Goal: Transaction & Acquisition: Download file/media

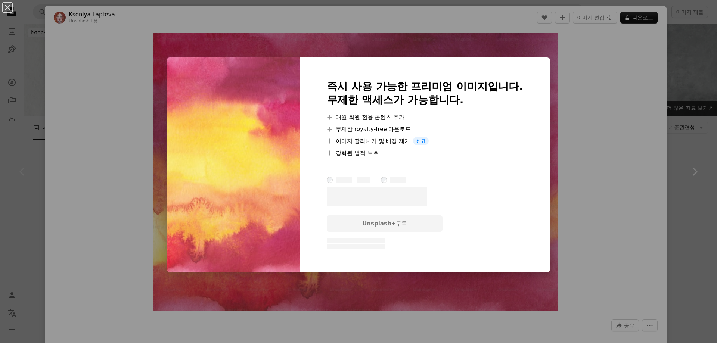
scroll to position [149, 0]
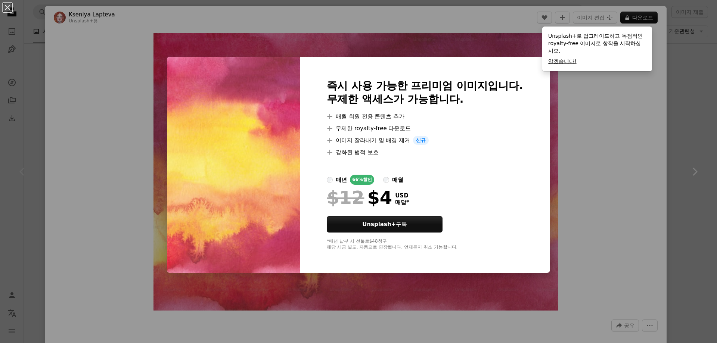
click at [565, 60] on button "알겠습니다!" at bounding box center [562, 61] width 28 height 7
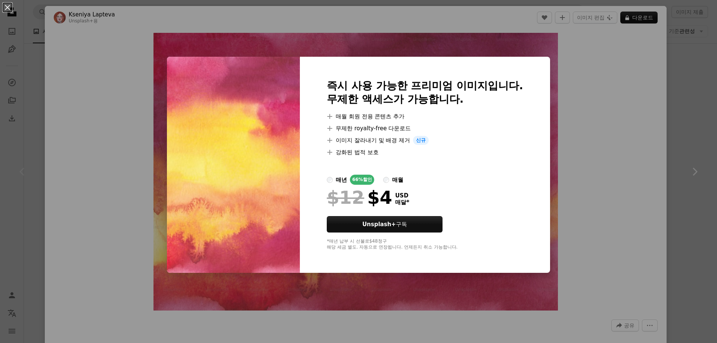
drag, startPoint x: 699, startPoint y: 102, endPoint x: 682, endPoint y: 126, distance: 29.7
click at [697, 102] on div "An X shape 즉시 사용 가능한 프리미엄 이미지입니다. 무제한 액세스가 가능합니다. A plus sign 매월 회원 전용 콘텐츠 추가 A…" at bounding box center [358, 171] width 717 height 343
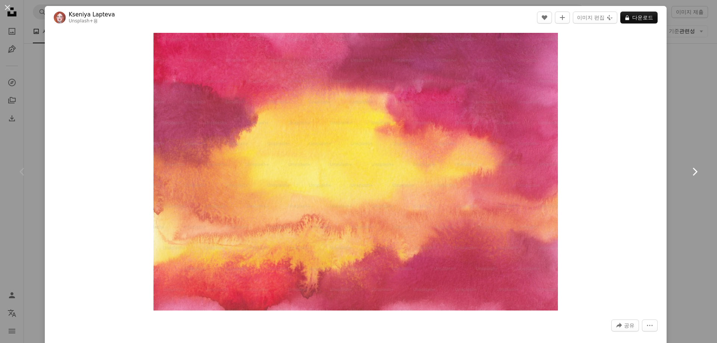
click at [676, 166] on link "Chevron right" at bounding box center [694, 172] width 45 height 72
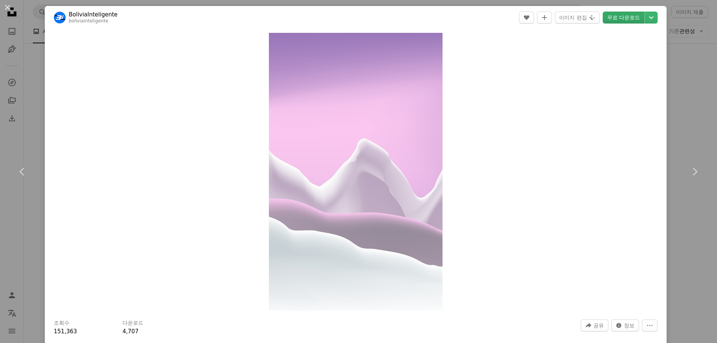
click at [613, 15] on link "무료 다운로드" at bounding box center [624, 18] width 42 height 12
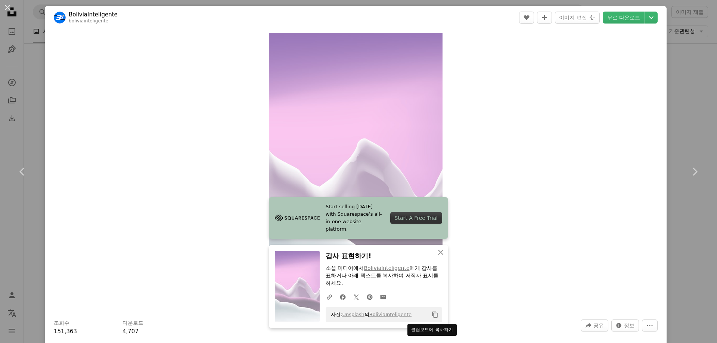
click at [432, 317] on icon "클립보드에 복사하기" at bounding box center [434, 315] width 5 height 6
click at [427, 220] on div "Start A Free Trial" at bounding box center [416, 218] width 52 height 12
click at [618, 21] on link "무료 다운로드" at bounding box center [624, 18] width 42 height 12
click at [597, 110] on div "Zoom in" at bounding box center [356, 171] width 622 height 285
click at [436, 253] on icon "An X shape" at bounding box center [440, 252] width 9 height 9
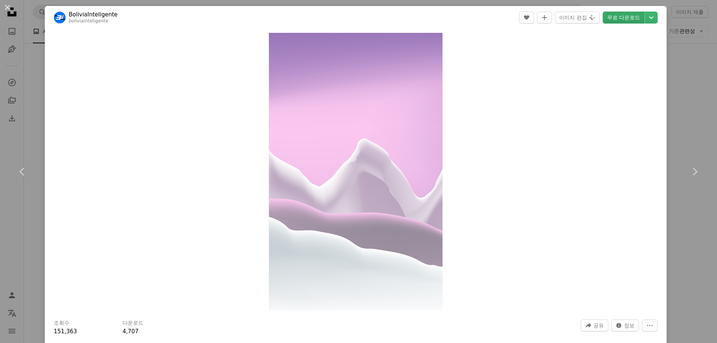
click at [622, 21] on link "무료 다운로드" at bounding box center [624, 18] width 42 height 12
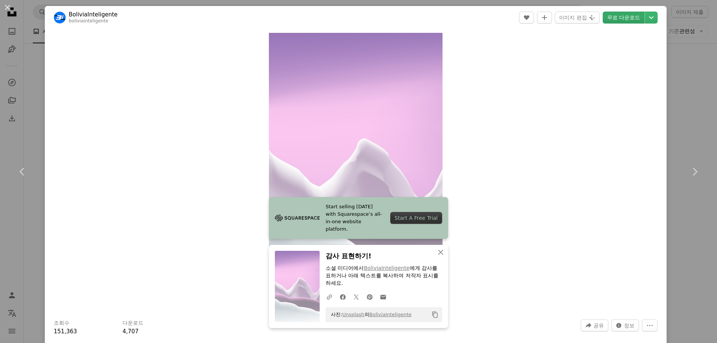
click at [620, 16] on link "무료 다운로드" at bounding box center [624, 18] width 42 height 12
click at [622, 19] on link "무료 다운로드" at bounding box center [624, 18] width 42 height 12
